Goal: Information Seeking & Learning: Learn about a topic

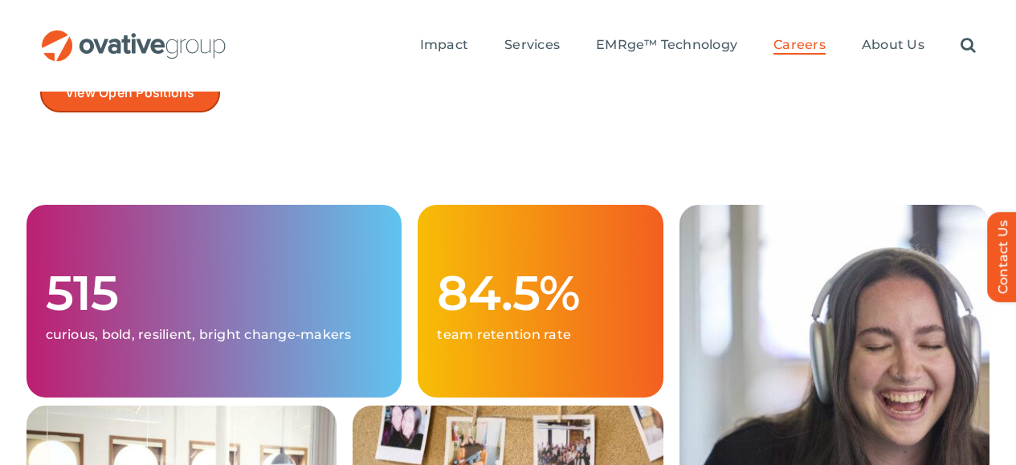
click at [157, 85] on span "View Open Positions" at bounding box center [130, 92] width 130 height 15
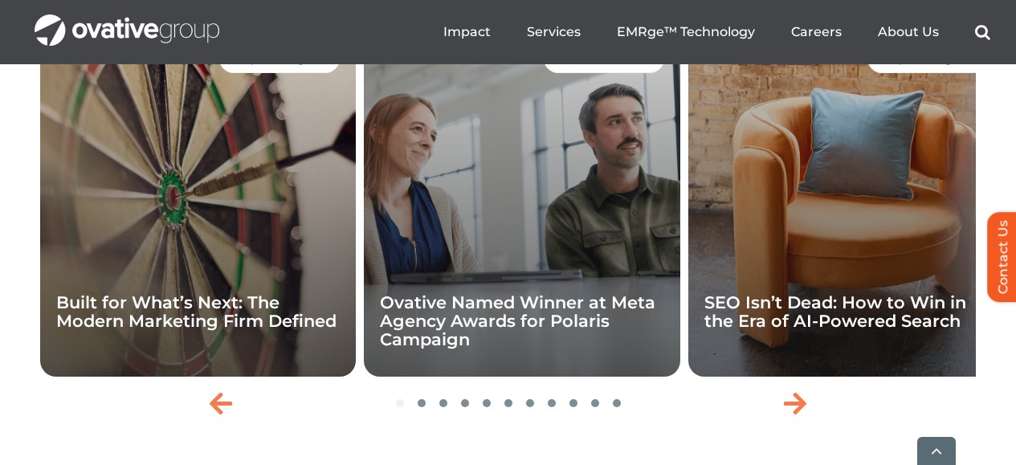
scroll to position [4101, 0]
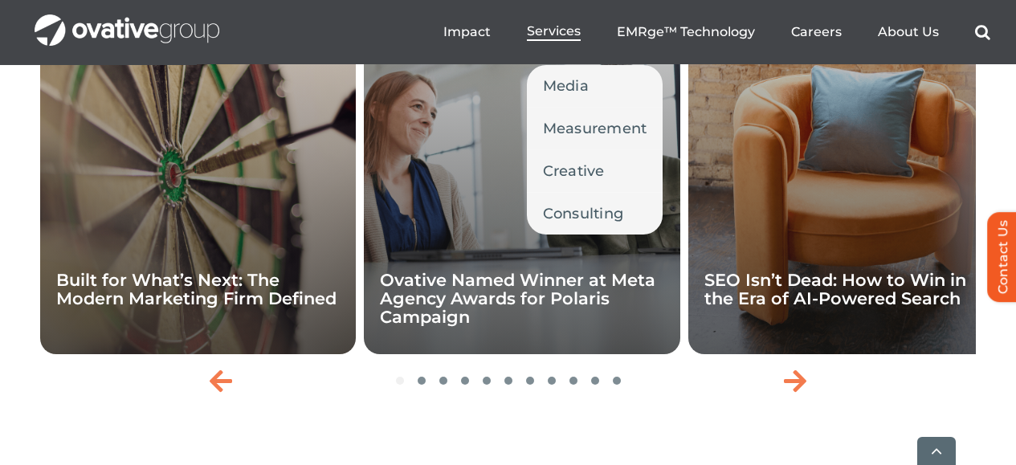
click at [561, 35] on span "Services" at bounding box center [554, 31] width 54 height 16
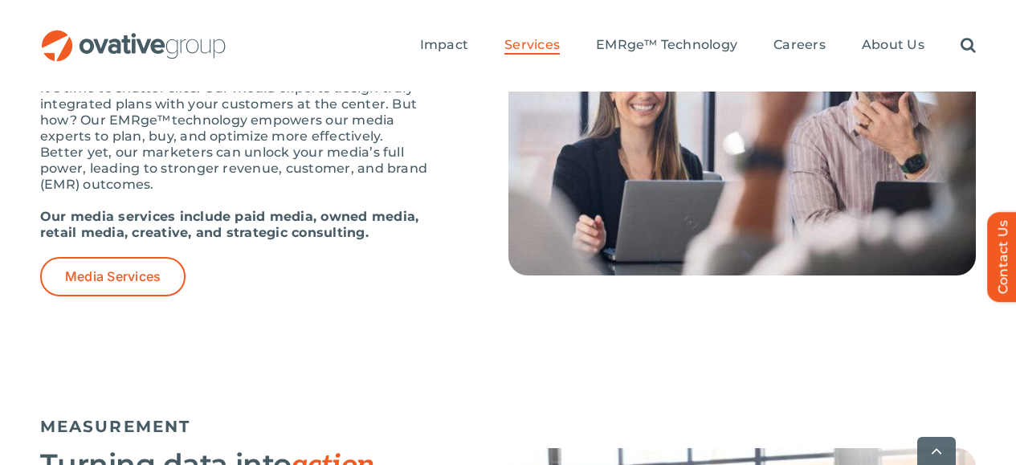
scroll to position [1282, 0]
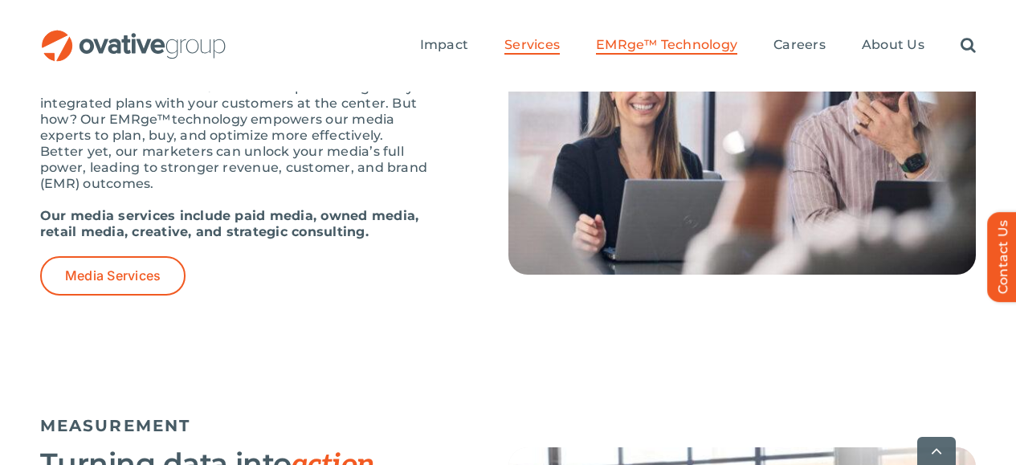
click at [643, 37] on span "EMRge™ Technology" at bounding box center [666, 45] width 141 height 16
